Goal: Find specific page/section: Find specific page/section

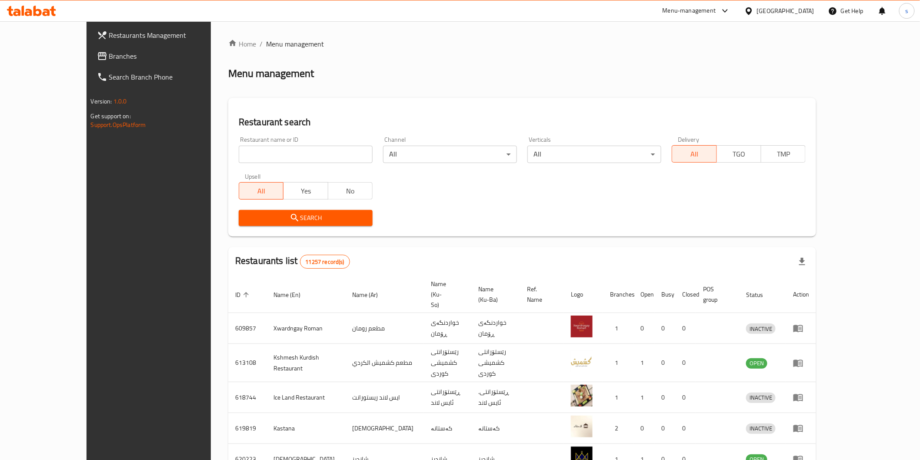
click at [288, 154] on input "search" at bounding box center [306, 154] width 134 height 17
paste input "Cheshtkhanay Mama Shera"
type input "Cheshtkhanay Mama Shera"
click button "Search" at bounding box center [306, 218] width 134 height 16
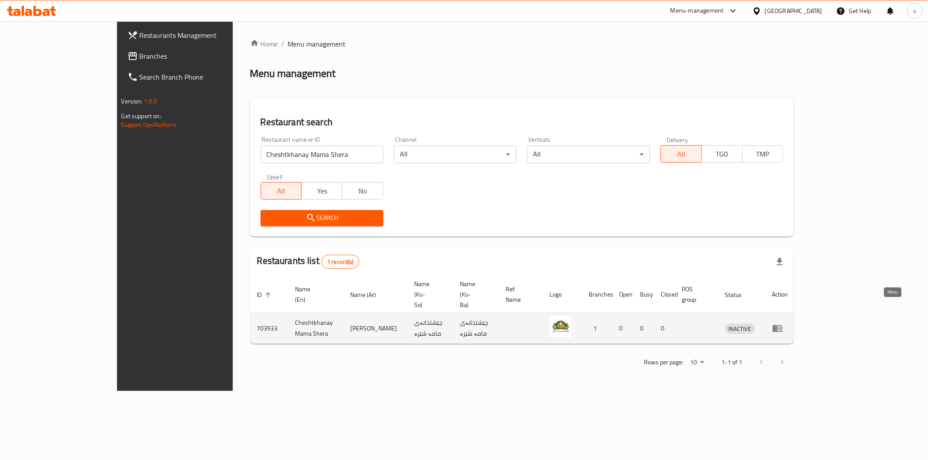
click at [788, 323] on link "enhanced table" at bounding box center [780, 328] width 16 height 10
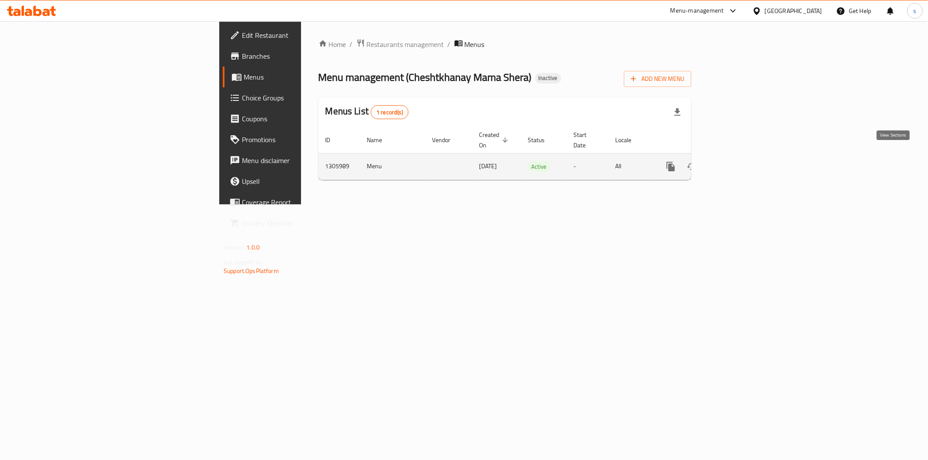
click at [739, 161] on icon "enhanced table" at bounding box center [733, 166] width 10 height 10
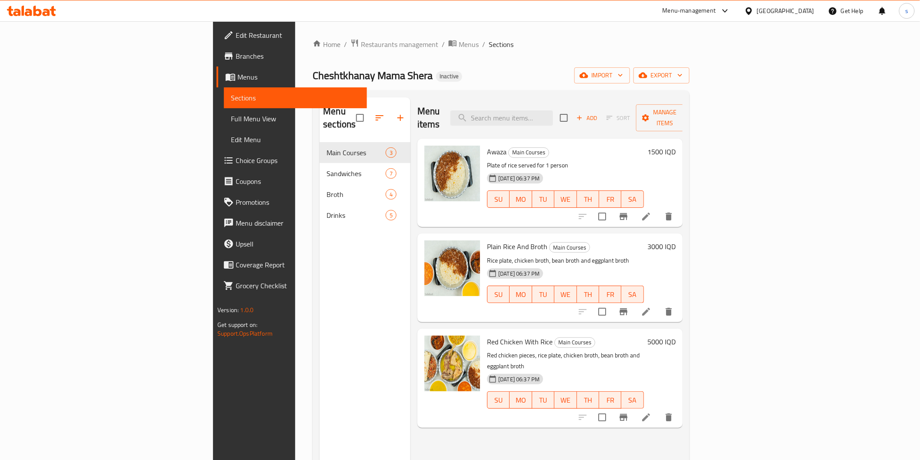
click at [231, 114] on span "Full Menu View" at bounding box center [295, 119] width 129 height 10
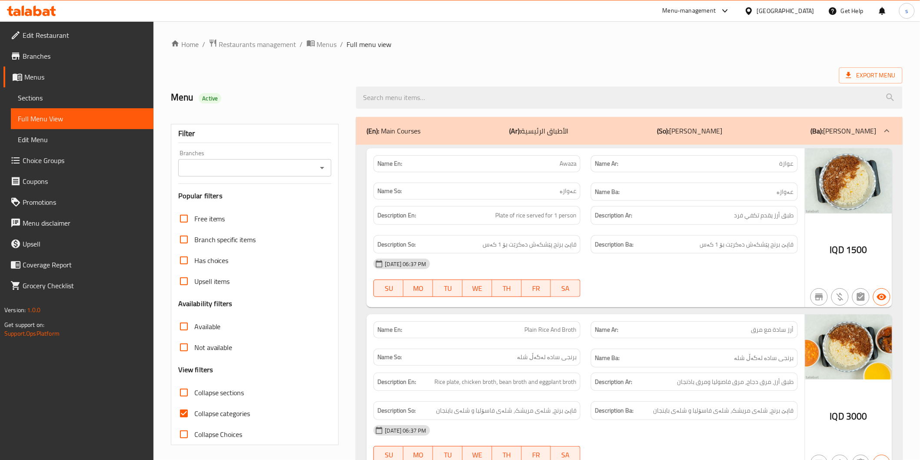
click at [225, 173] on input "Branches" at bounding box center [248, 168] width 134 height 12
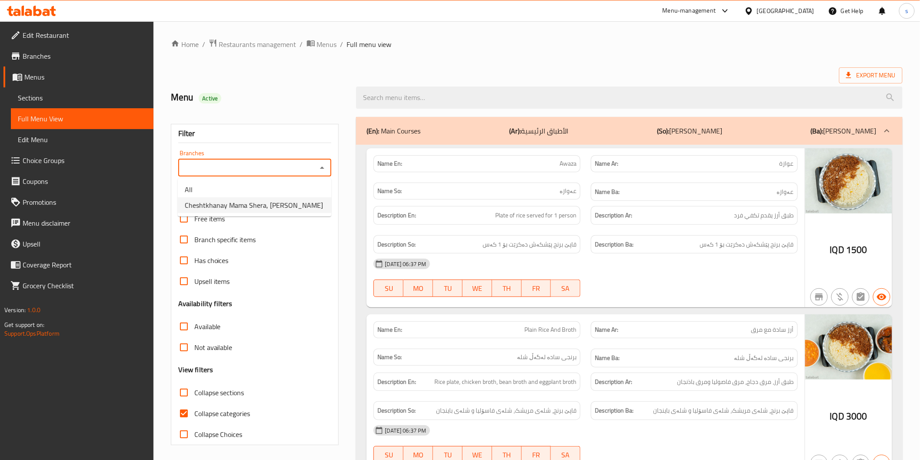
click at [229, 208] on span "Cheshtkhanay Mama Shera, [PERSON_NAME]" at bounding box center [254, 205] width 138 height 10
type input "Cheshtkhanay Mama Shera, [PERSON_NAME]"
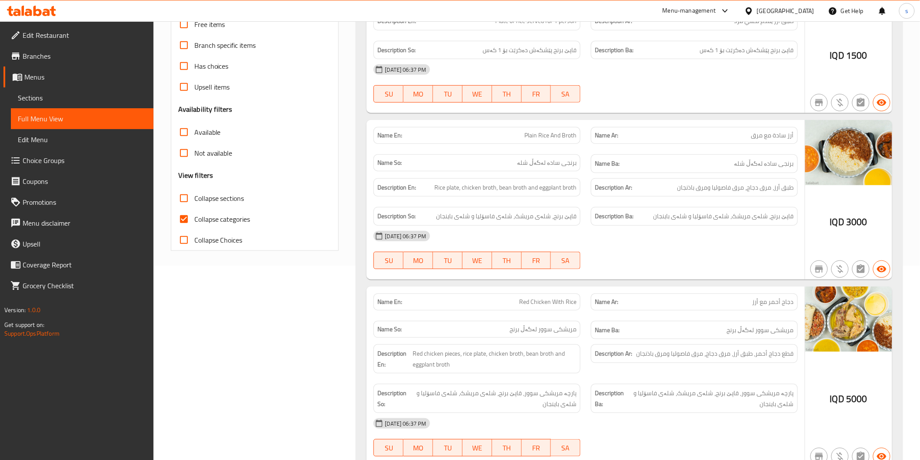
scroll to position [196, 0]
click at [228, 219] on span "Collapse categories" at bounding box center [222, 218] width 56 height 10
click at [194, 219] on input "Collapse categories" at bounding box center [184, 217] width 21 height 21
checkbox input "false"
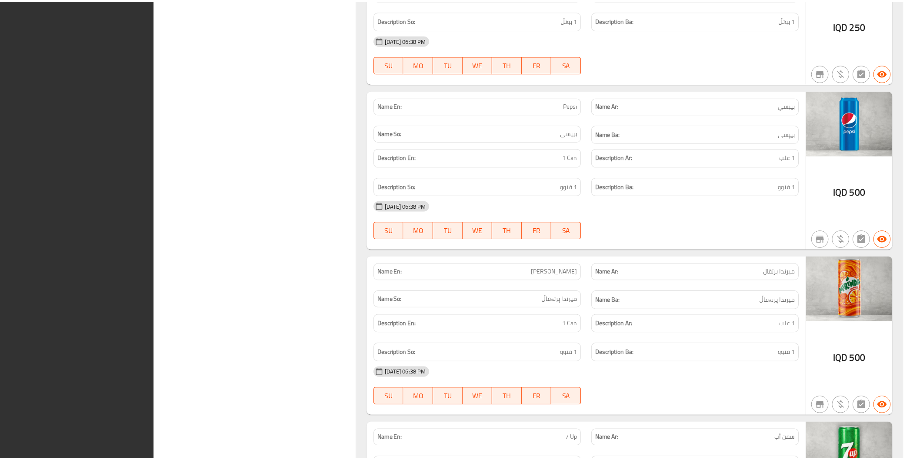
scroll to position [4052, 0]
